Goal: Transaction & Acquisition: Purchase product/service

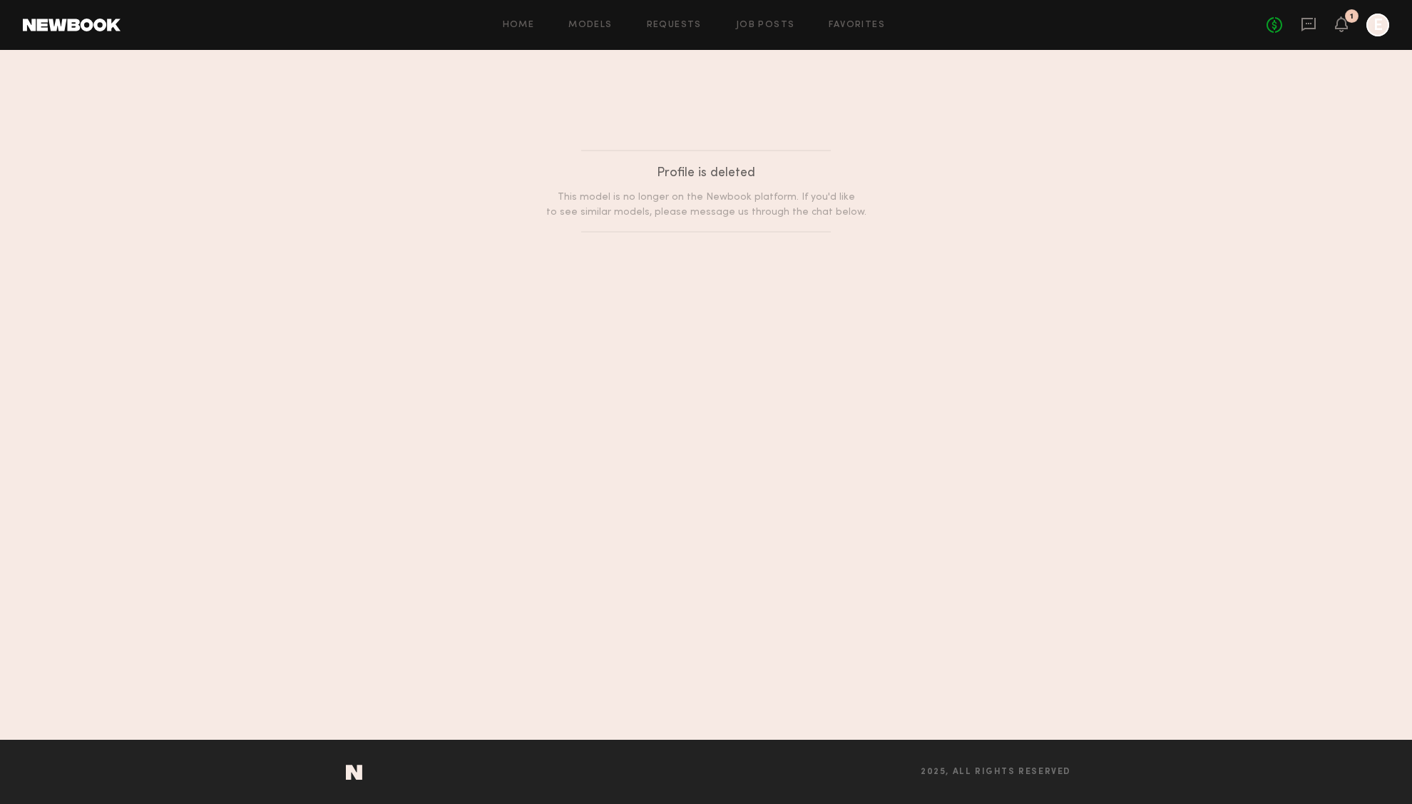
click at [1349, 21] on div "1" at bounding box center [1352, 16] width 14 height 14
click at [1344, 22] on icon at bounding box center [1341, 24] width 11 height 10
click at [1339, 30] on icon at bounding box center [1341, 24] width 13 height 16
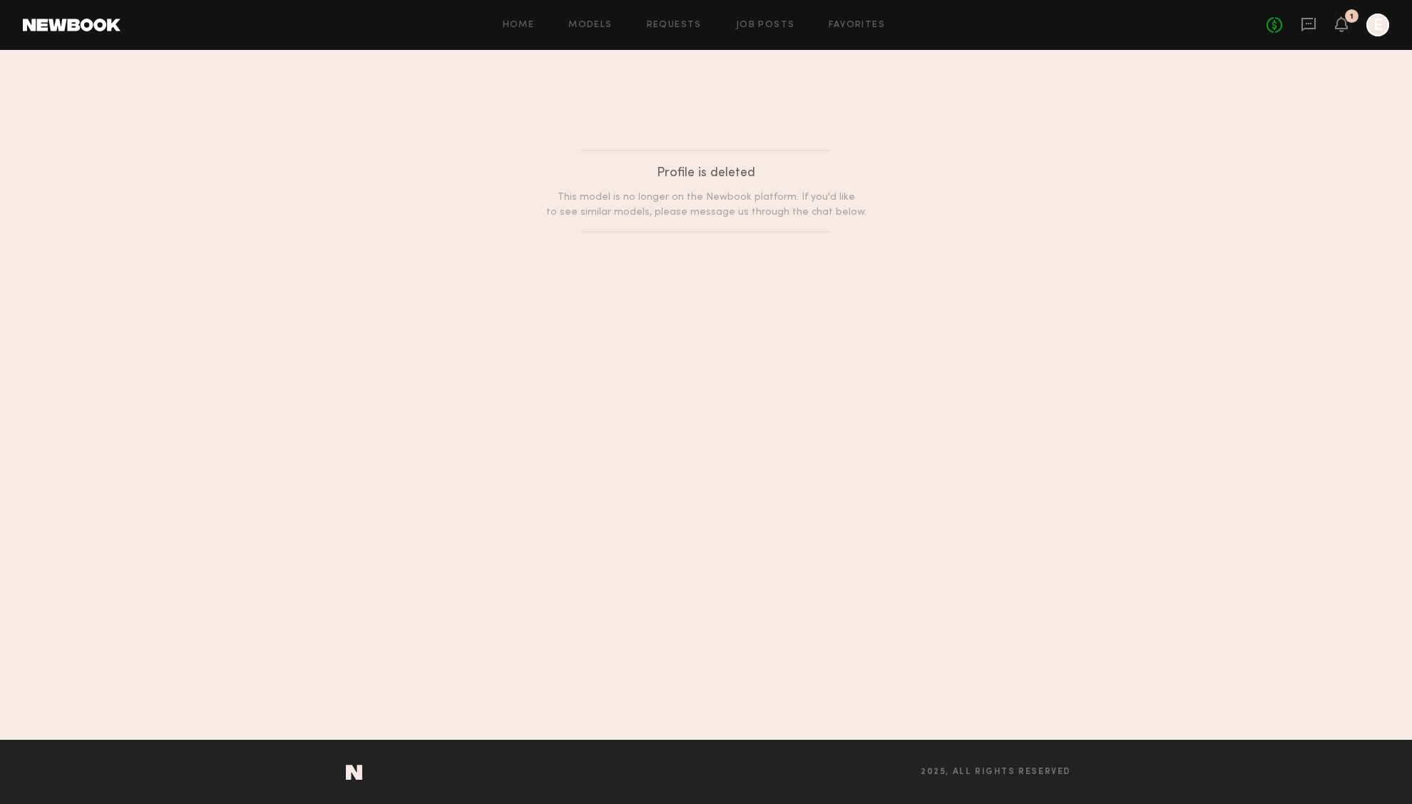
click at [1313, 36] on div "No fees up to $5,000 1 E" at bounding box center [1328, 25] width 123 height 23
click at [1308, 21] on icon at bounding box center [1309, 24] width 16 height 16
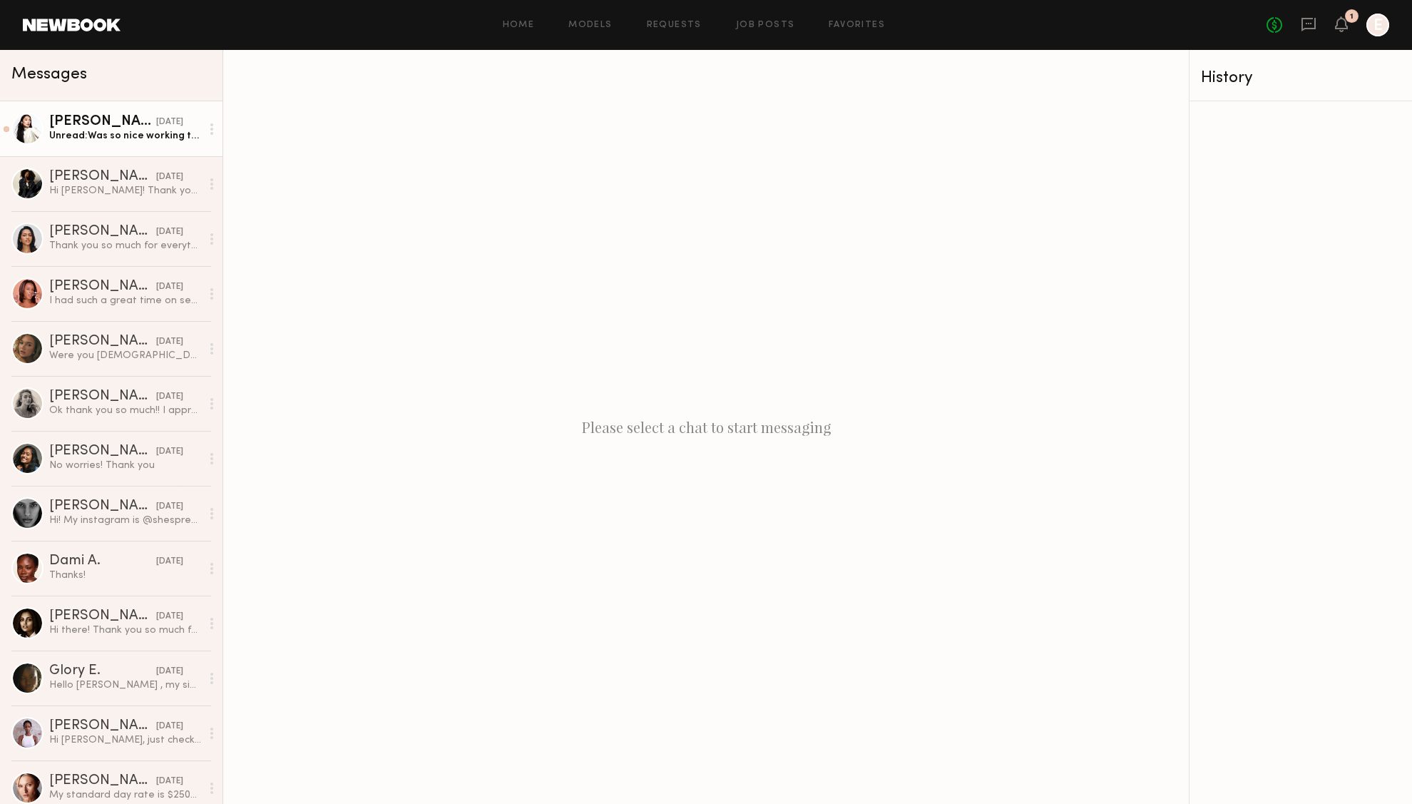
click at [156, 127] on div "[DATE]" at bounding box center [169, 123] width 27 height 14
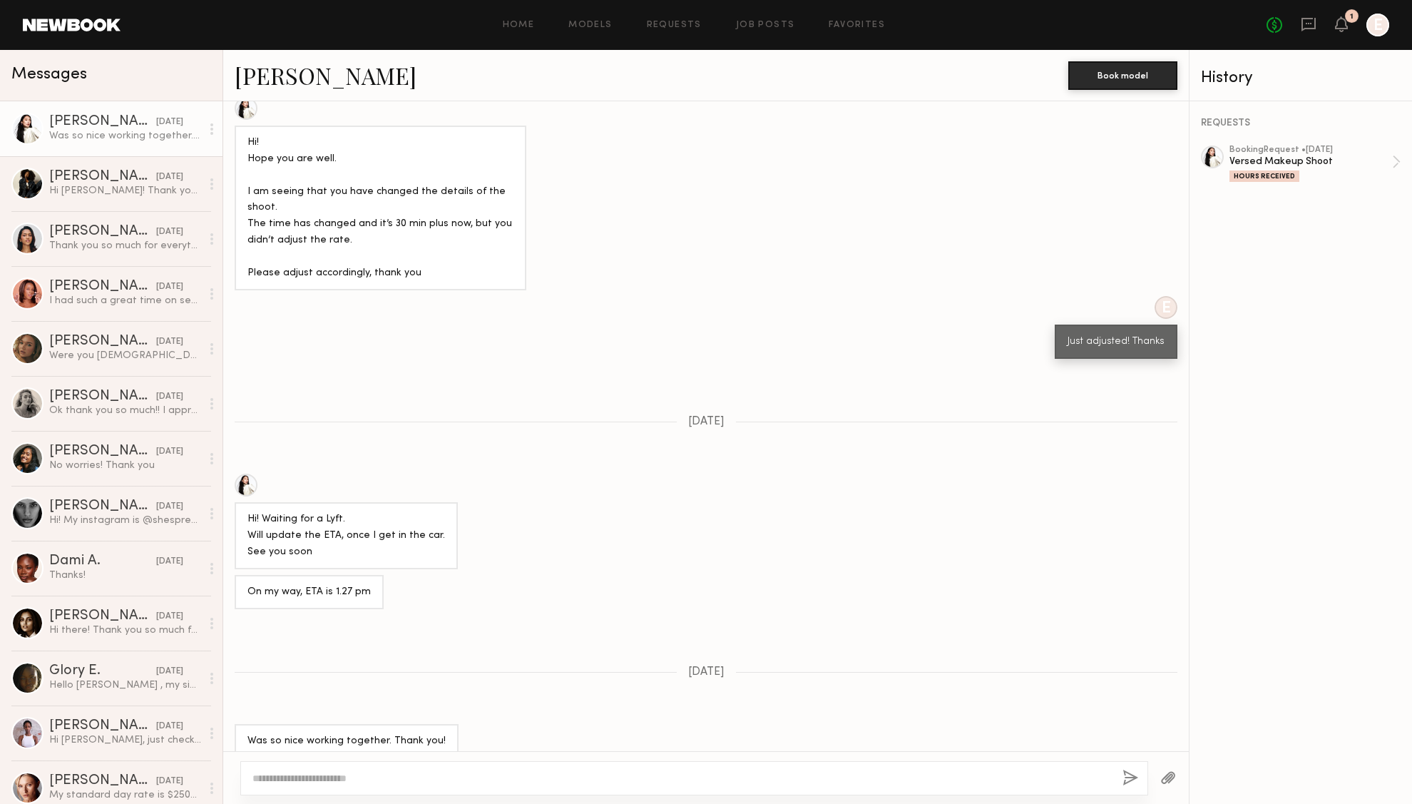
scroll to position [572, 0]
click at [1253, 170] on div "Hours Received" at bounding box center [1265, 175] width 70 height 11
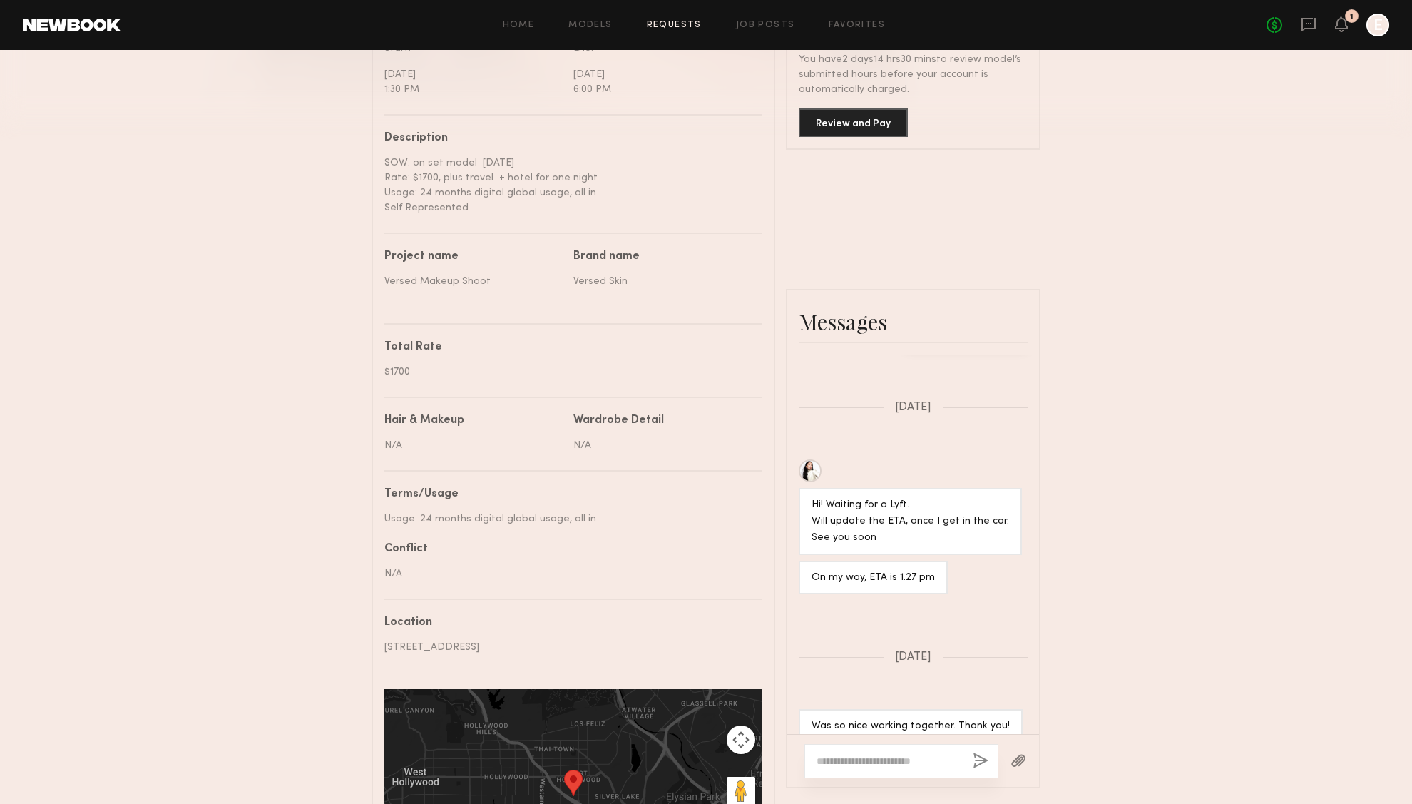
scroll to position [454, 0]
click at [852, 122] on button "Review and Pay" at bounding box center [853, 122] width 109 height 29
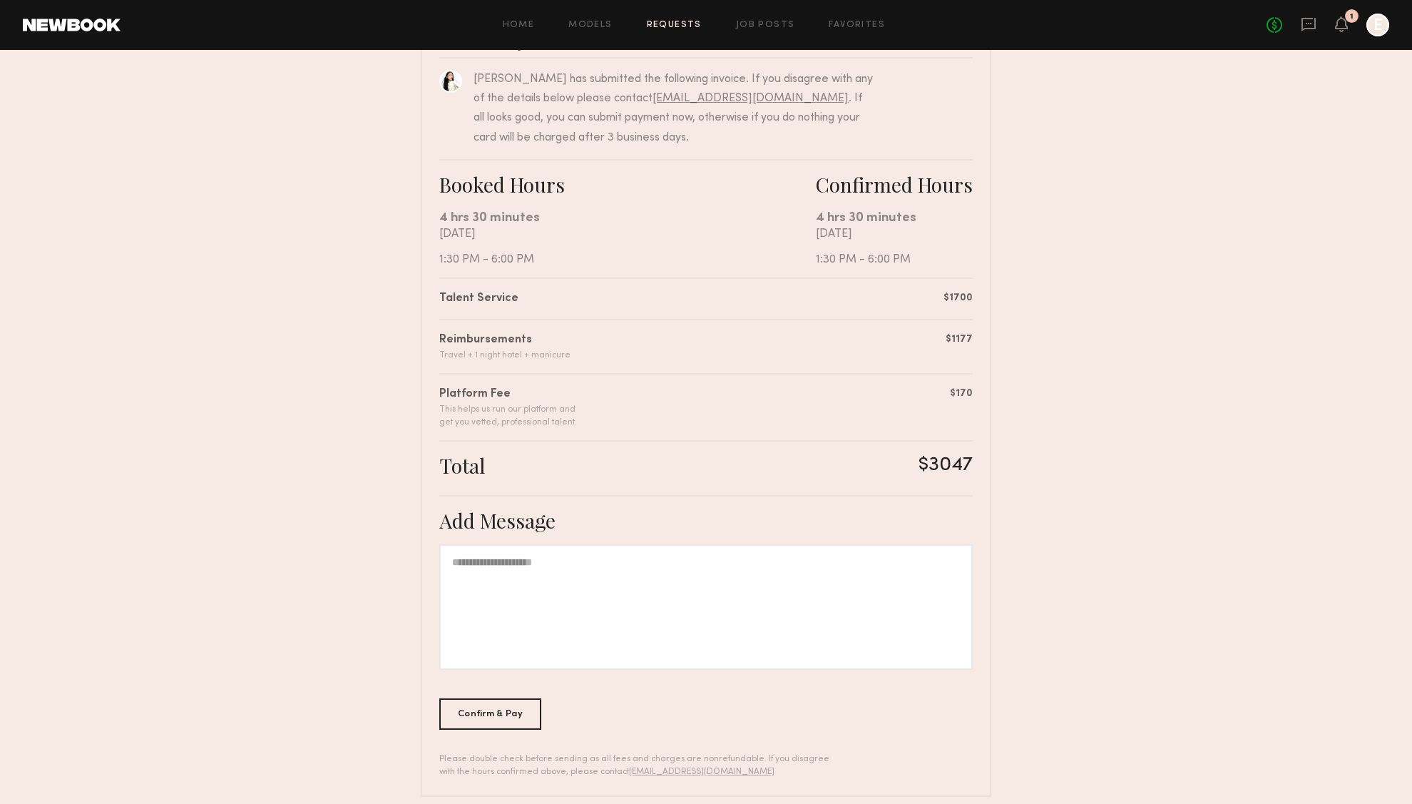
scroll to position [149, 0]
click at [961, 466] on div "$3047" at bounding box center [946, 462] width 54 height 25
copy div "3047"
click at [876, 344] on div "Reimbursements Travel + 1 night hotel + manicure $1177" at bounding box center [705, 337] width 533 height 43
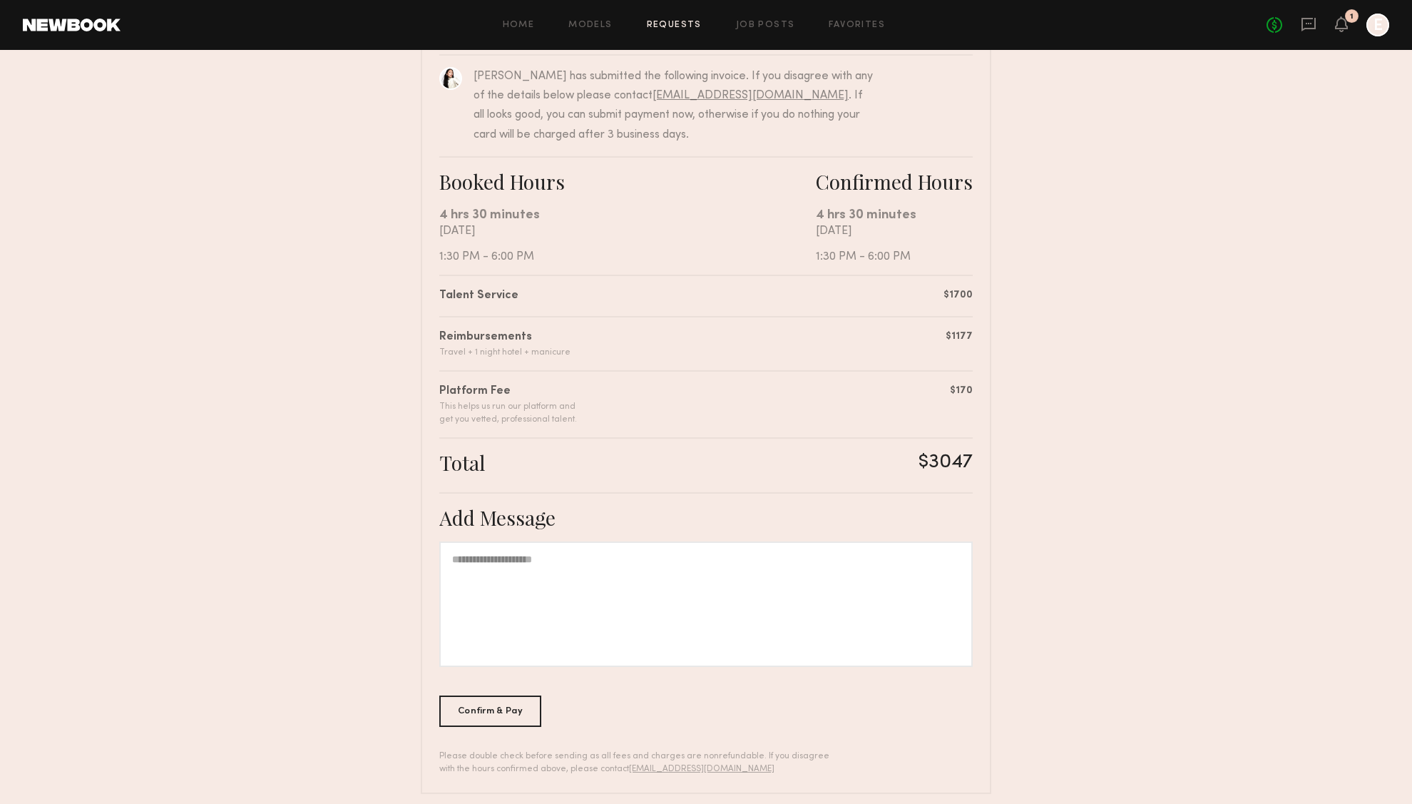
scroll to position [0, 0]
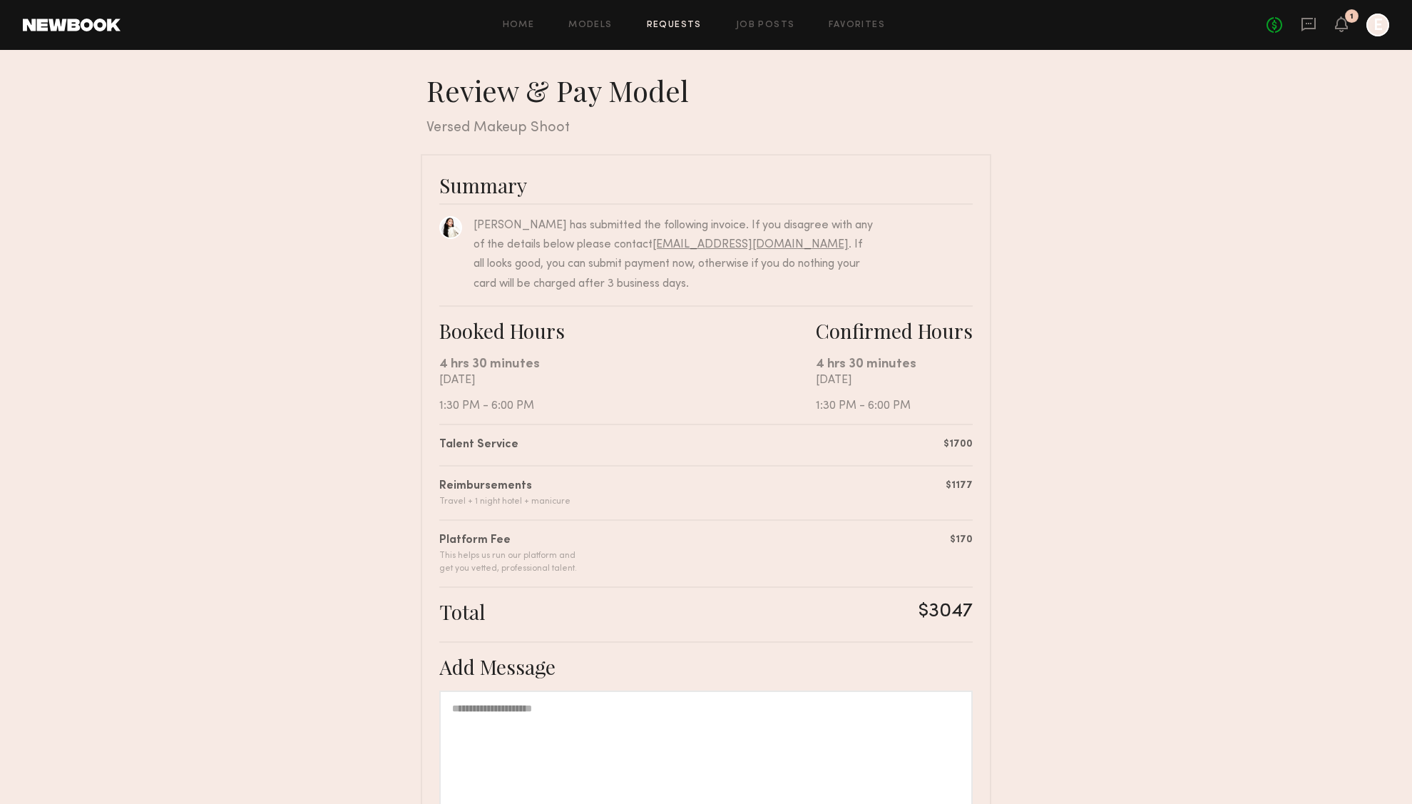
click at [1370, 31] on div at bounding box center [1378, 25] width 23 height 23
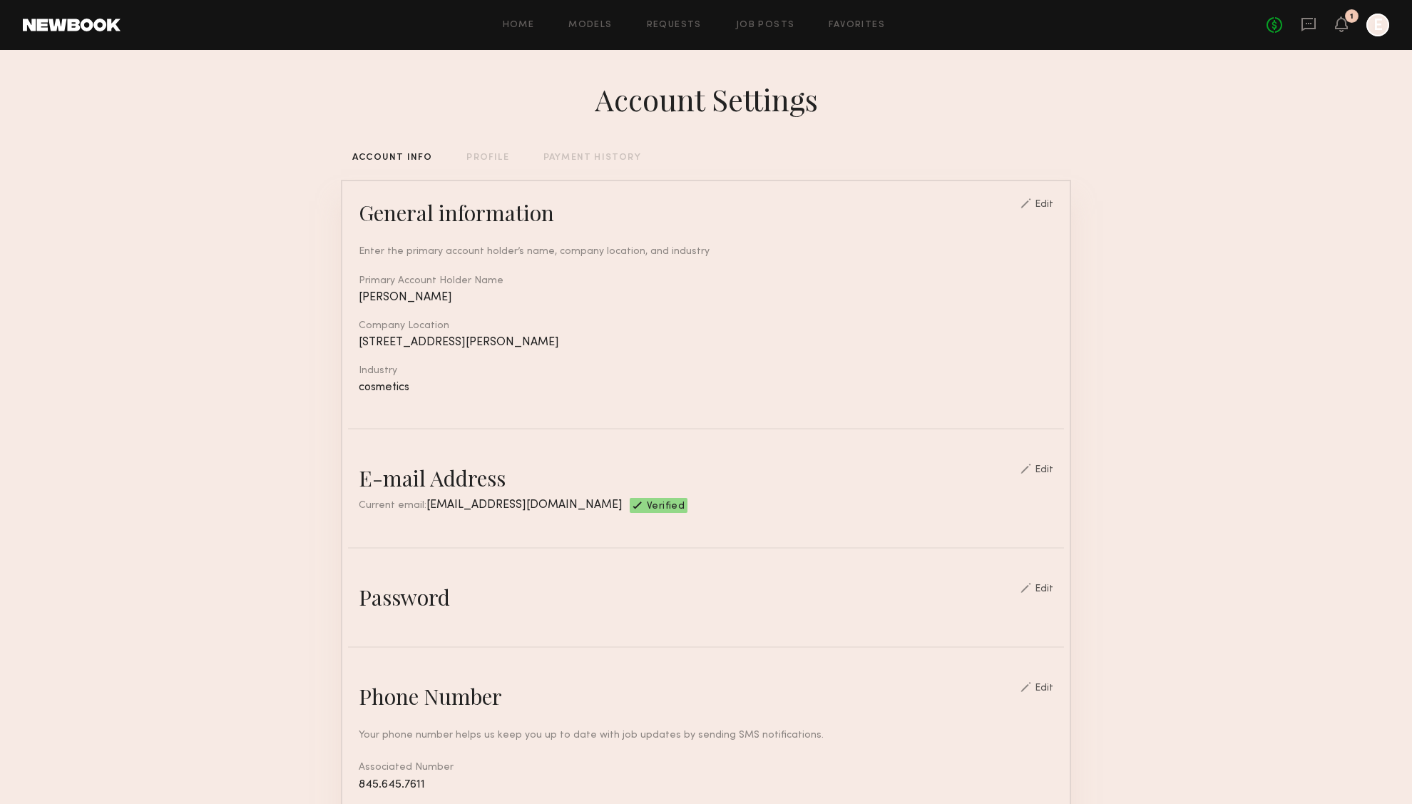
click at [1350, 25] on div "No fees up to $5,000 1 E" at bounding box center [1328, 25] width 123 height 23
click at [1338, 24] on icon at bounding box center [1341, 24] width 11 height 10
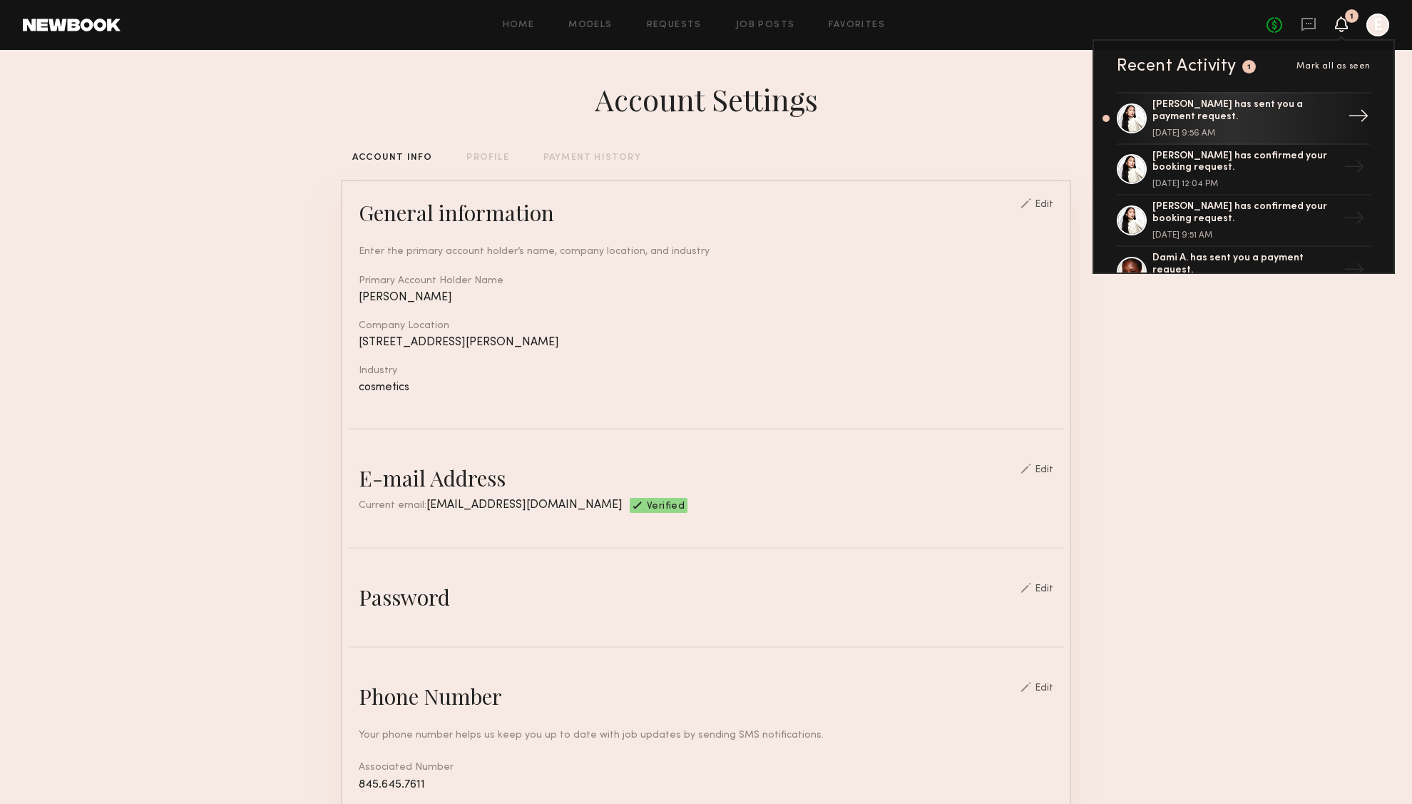
click at [1239, 118] on div "Dinara C. has sent you a payment request." at bounding box center [1245, 111] width 185 height 24
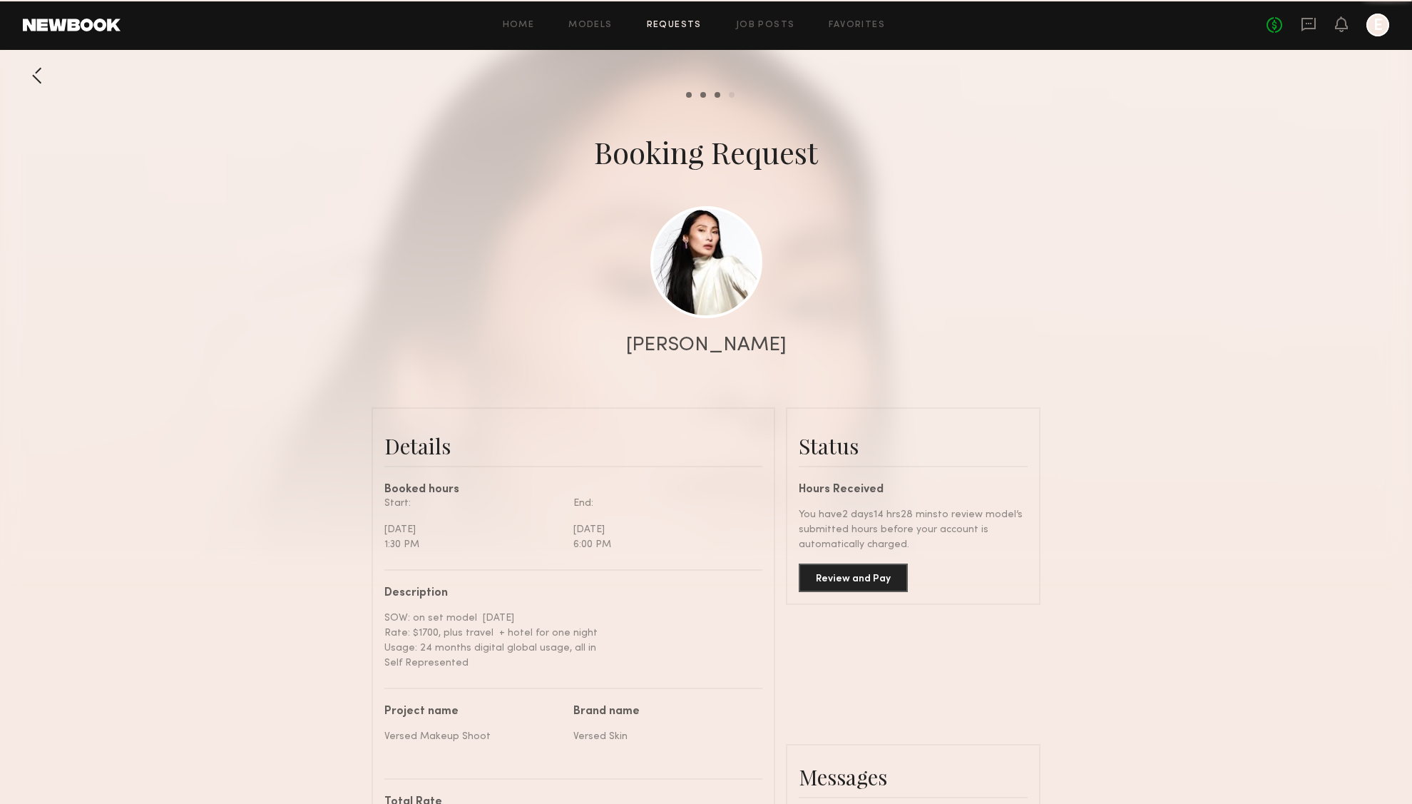
scroll to position [859, 0]
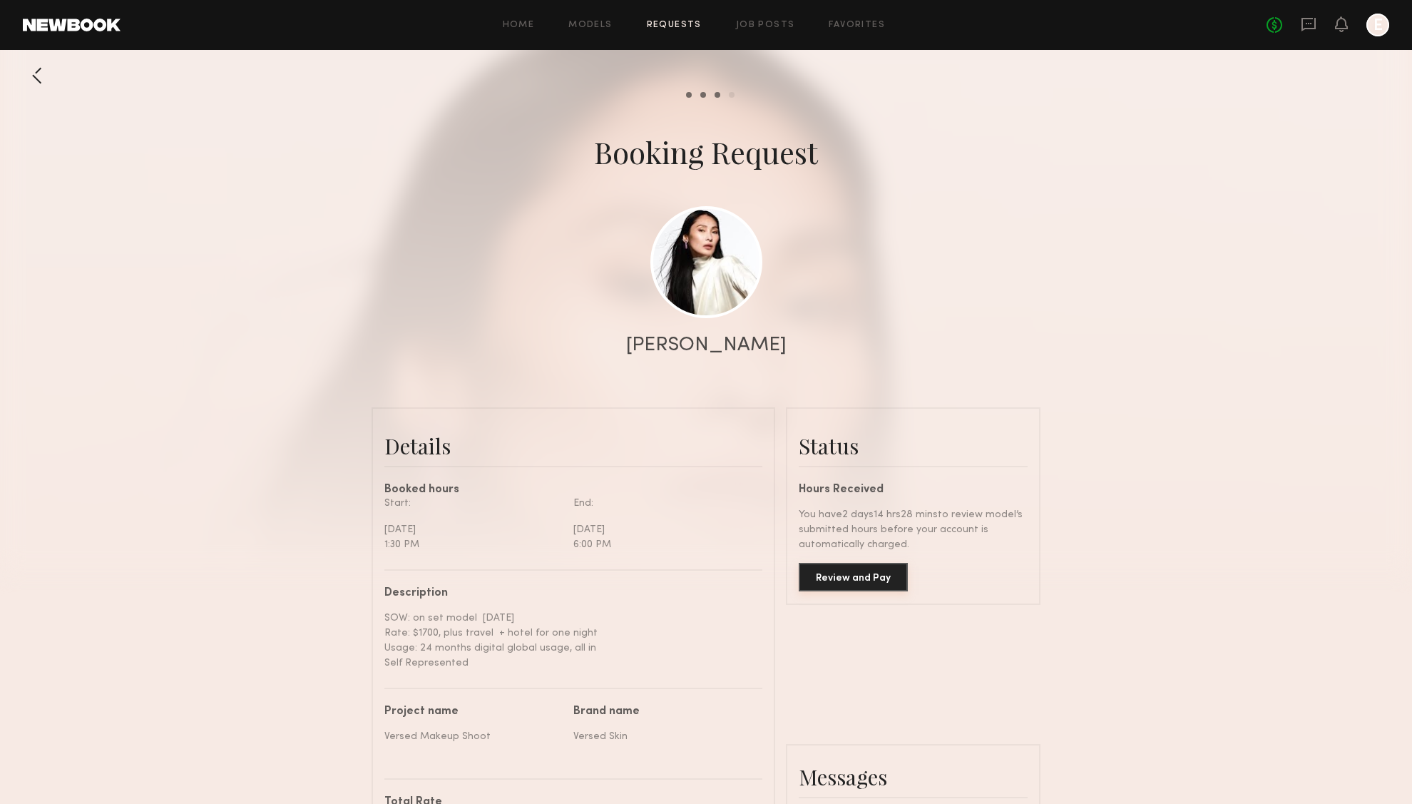
click at [867, 580] on button "Review and Pay" at bounding box center [853, 577] width 109 height 29
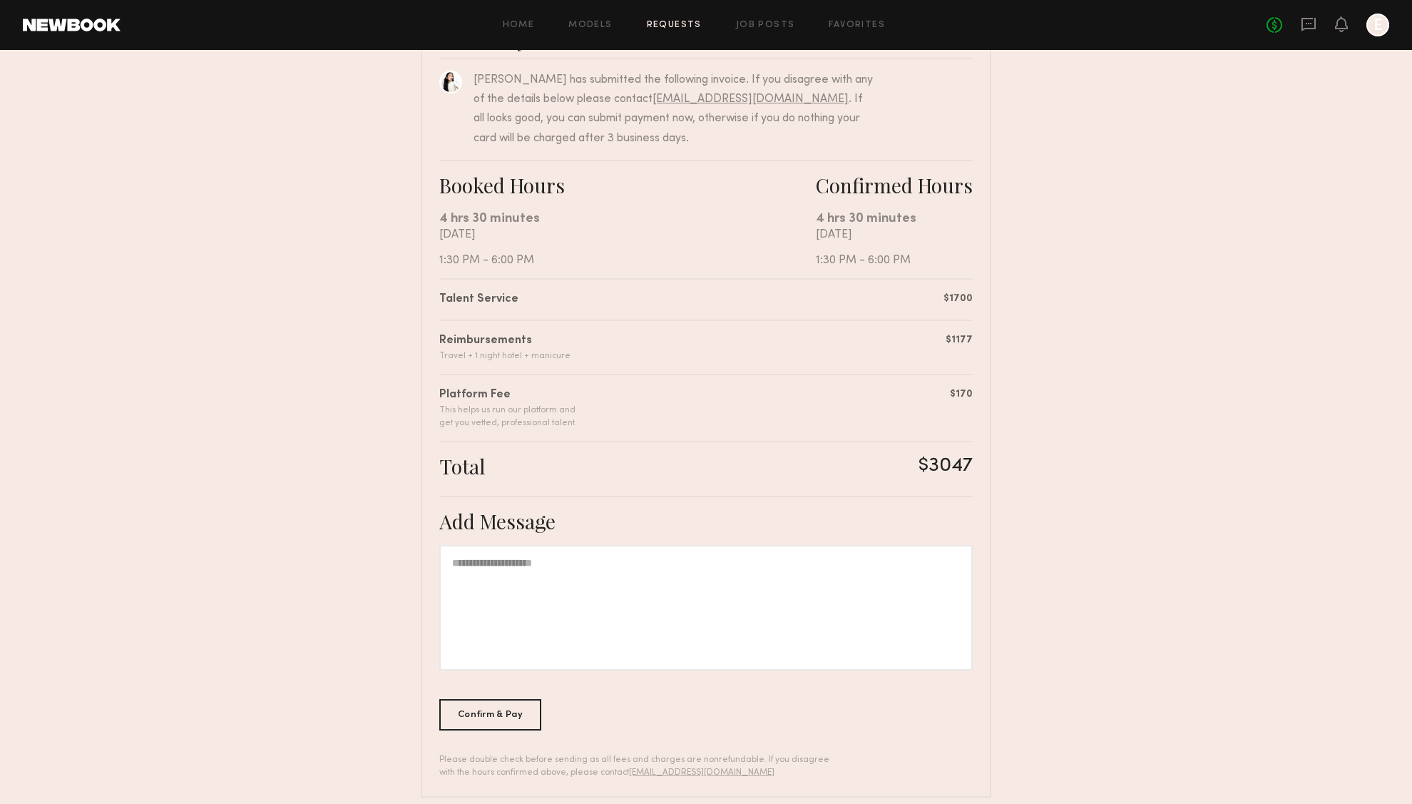
scroll to position [162, 0]
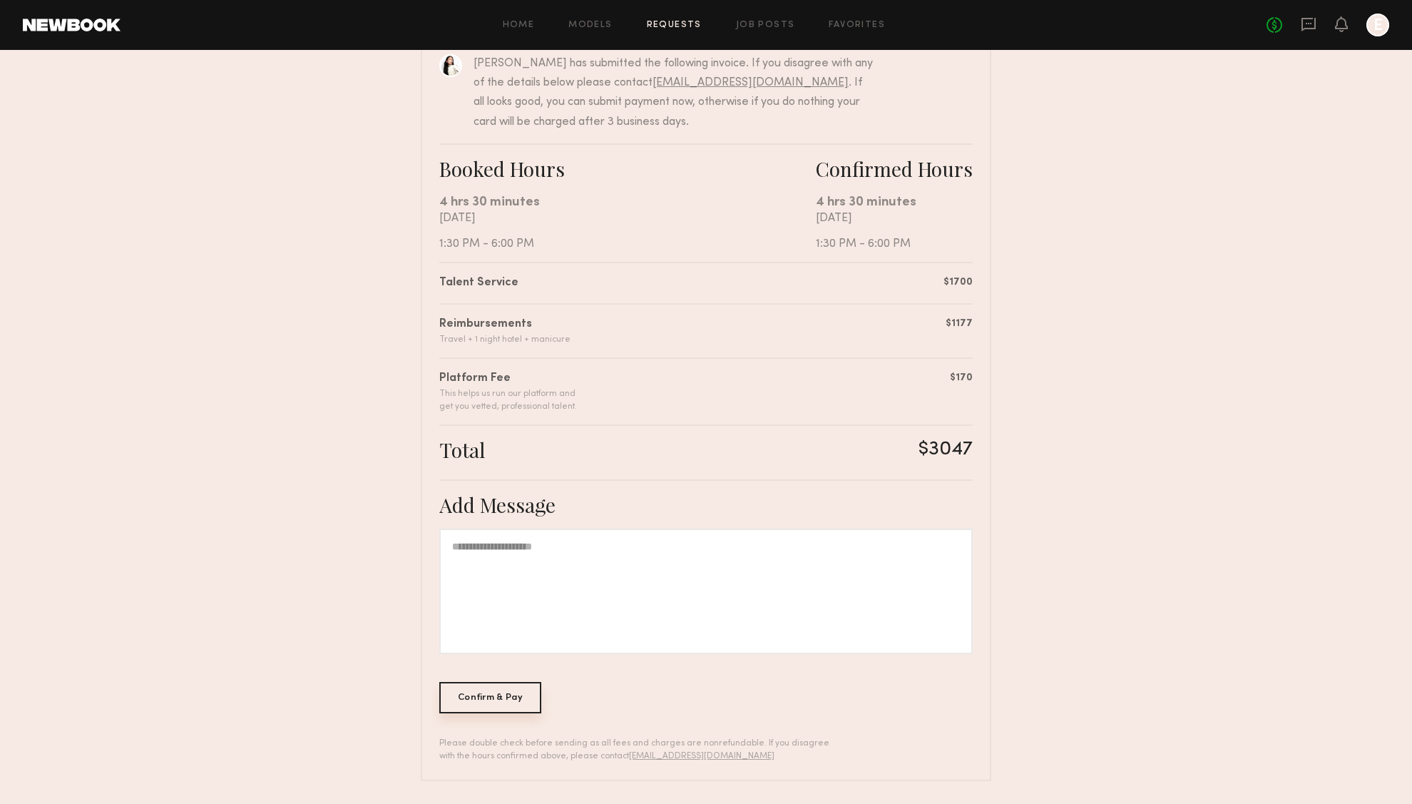
click at [476, 700] on div "Confirm & Pay" at bounding box center [490, 697] width 102 height 31
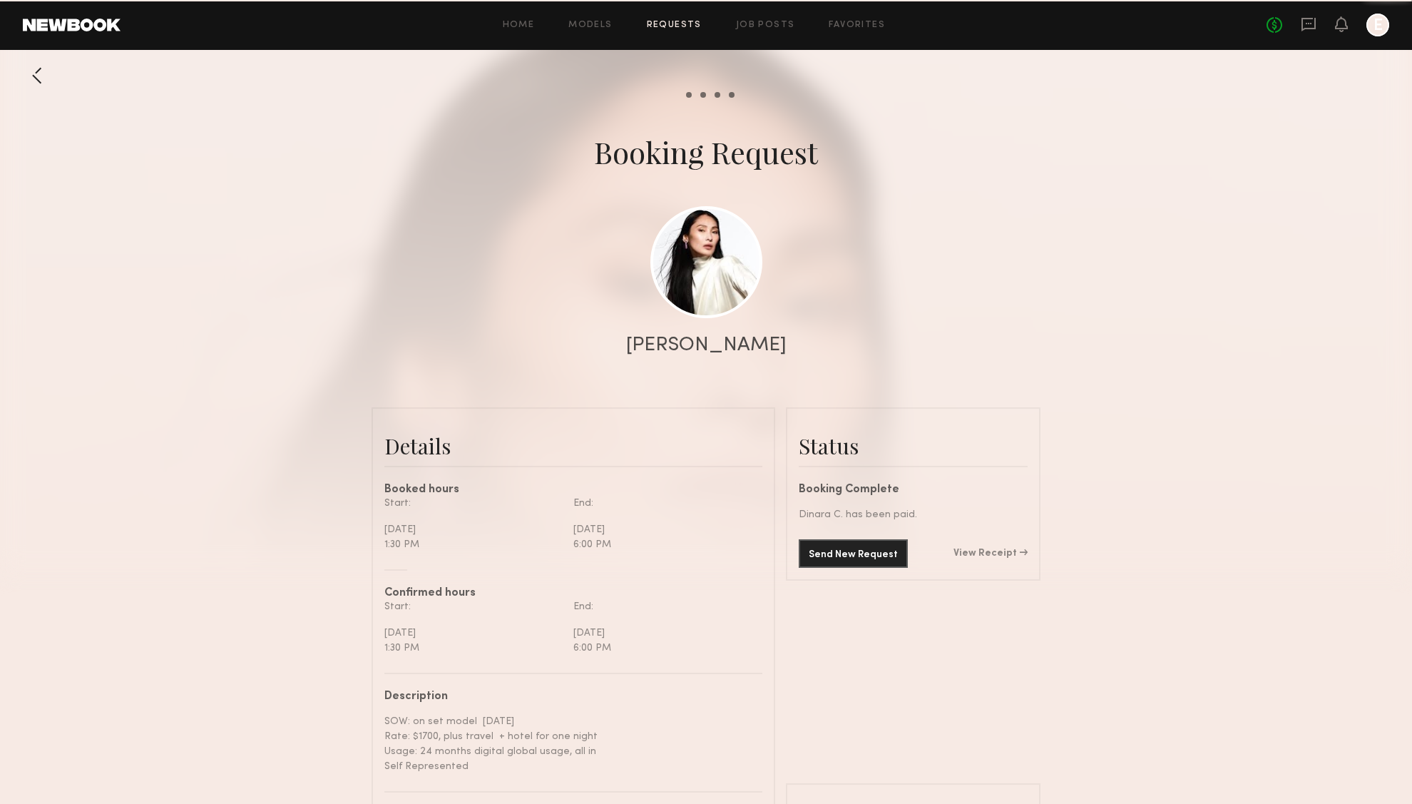
scroll to position [859, 0]
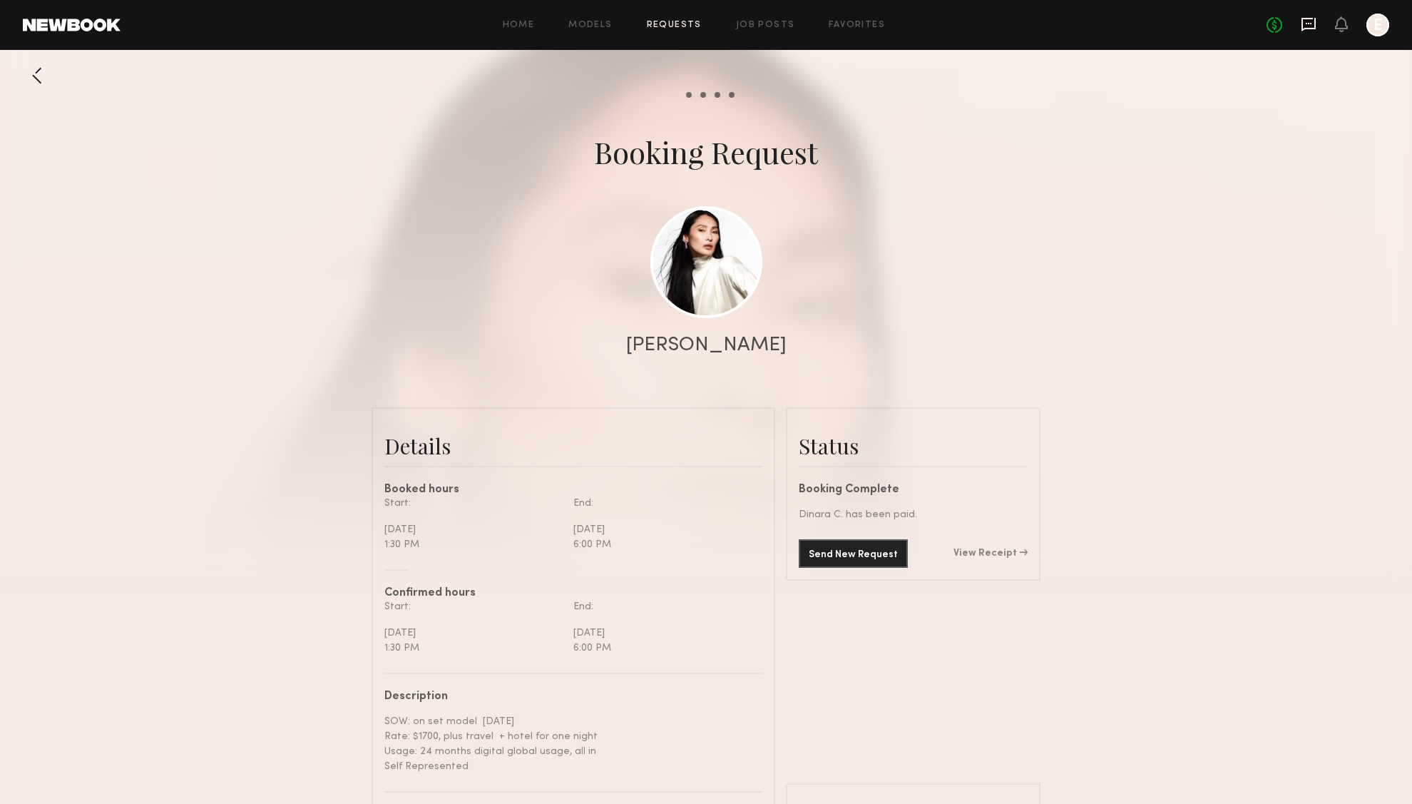
click at [1310, 31] on icon at bounding box center [1309, 24] width 16 height 16
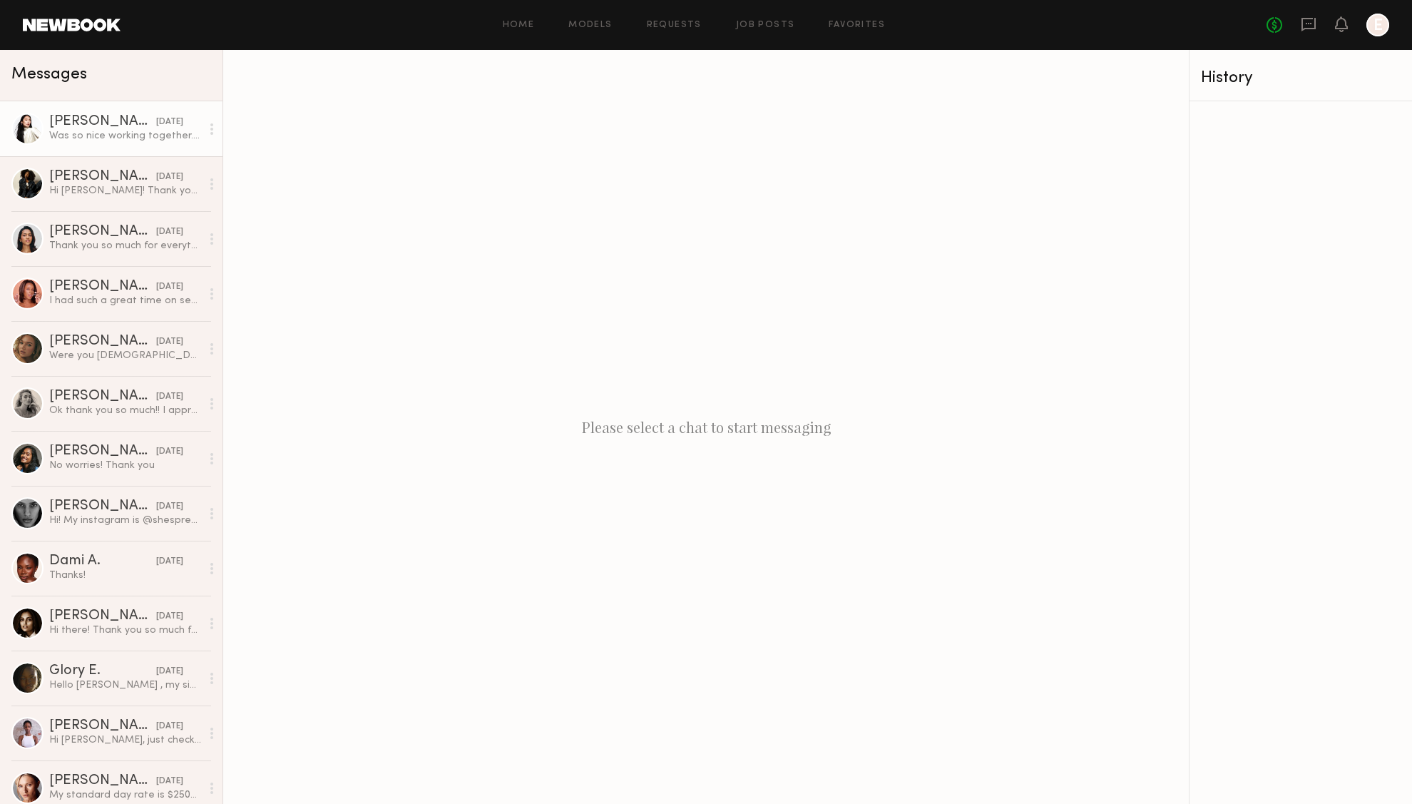
click at [118, 124] on div "[PERSON_NAME]" at bounding box center [102, 122] width 107 height 14
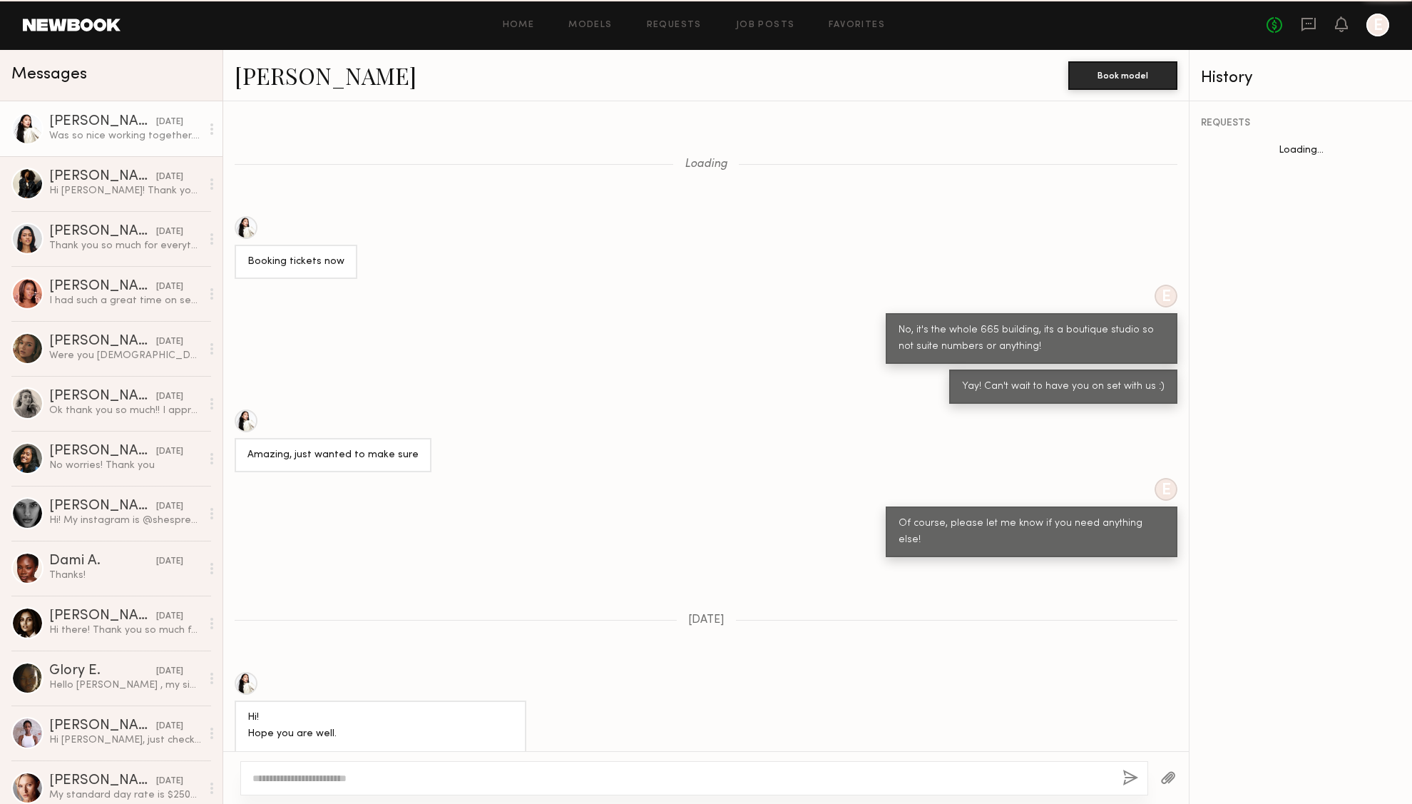
scroll to position [572, 0]
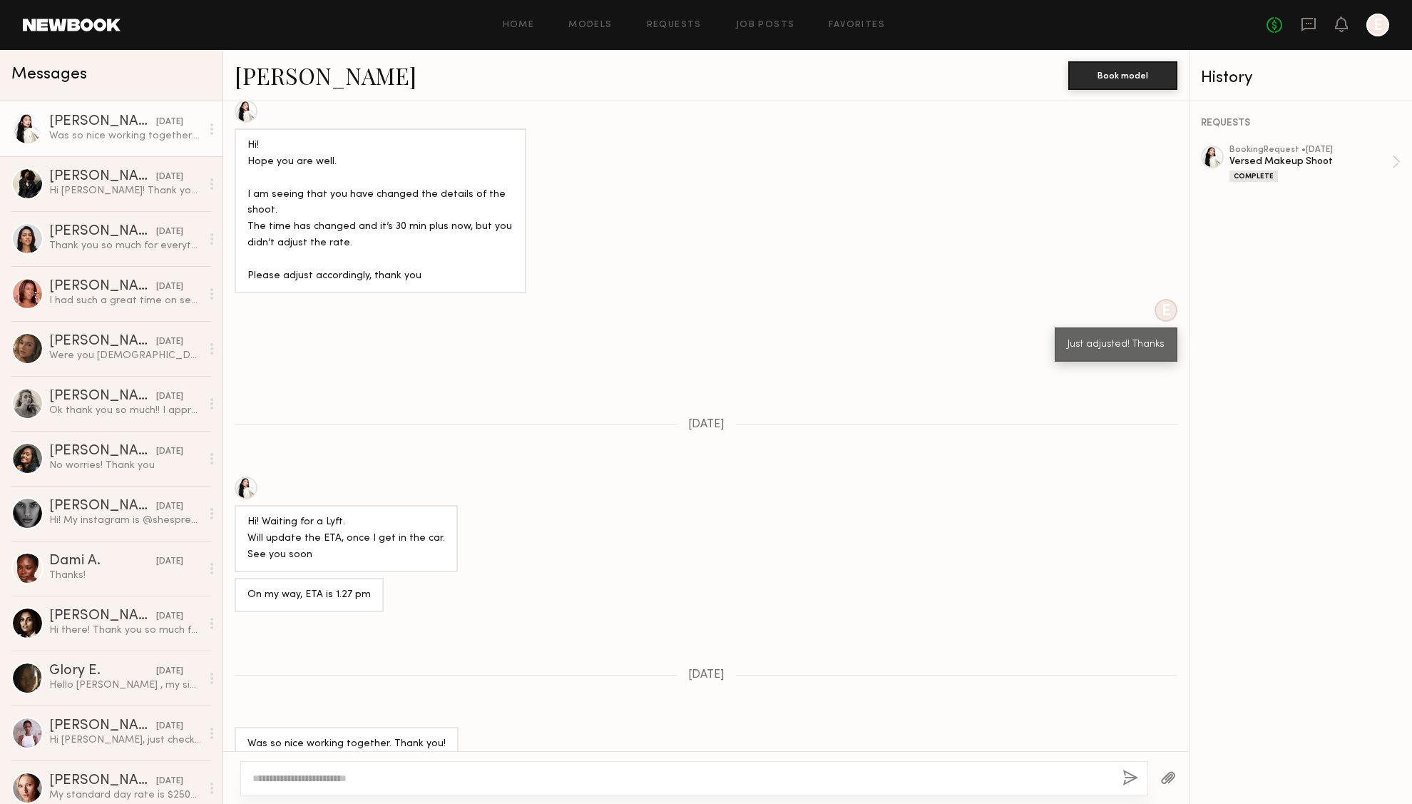
click at [372, 780] on textarea at bounding box center [681, 778] width 859 height 14
type textarea "**********"
click at [1125, 782] on button "button" at bounding box center [1131, 779] width 16 height 18
